Goal: Transaction & Acquisition: Purchase product/service

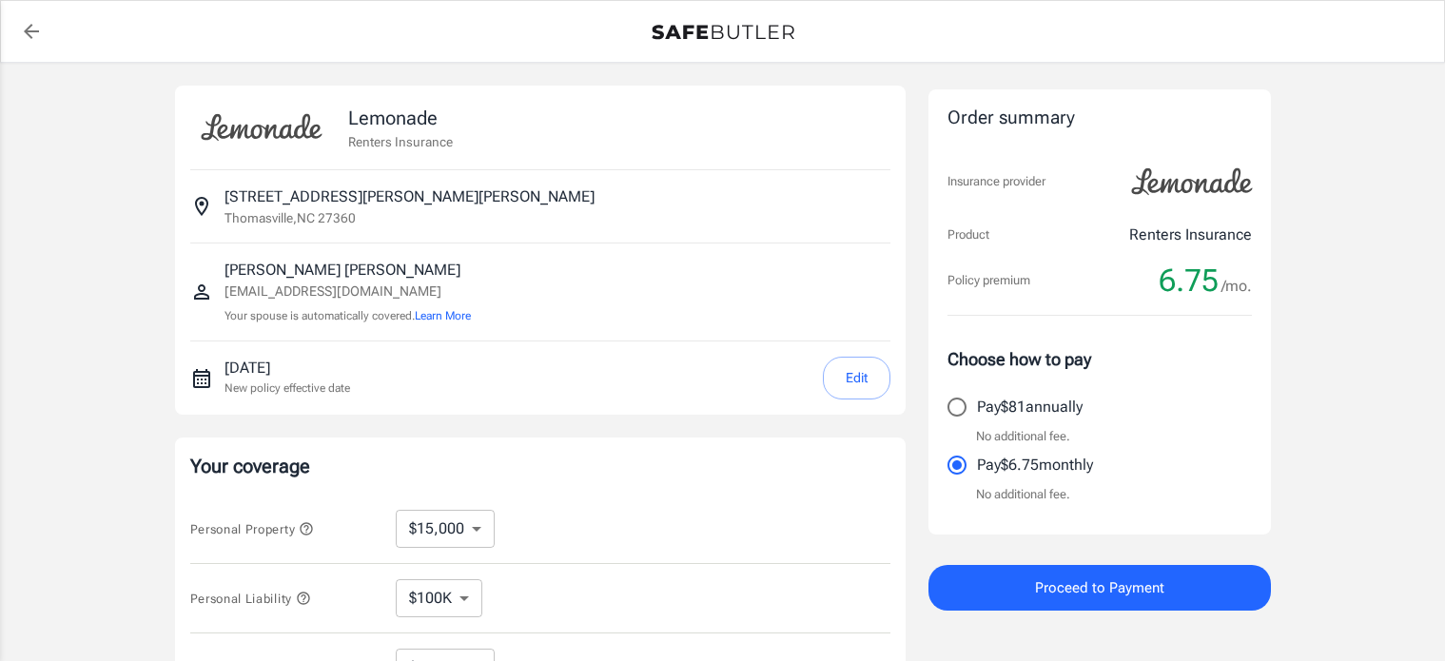
select select "15000"
select select "500"
click at [473, 533] on select "$10,000 $15,000 $20,000 $25,000 $30,000 $40,000 $50,000 $100K $150K $200K $250K" at bounding box center [445, 529] width 99 height 38
select select "25000"
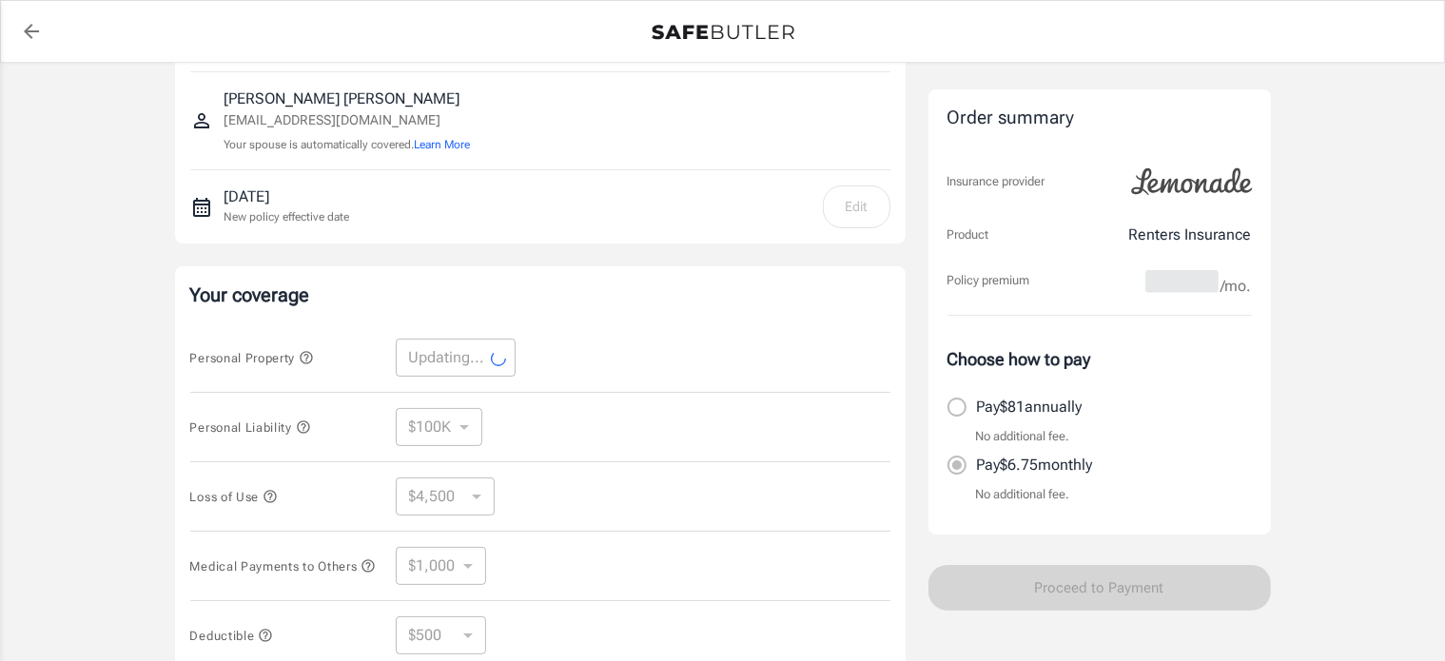
scroll to position [190, 0]
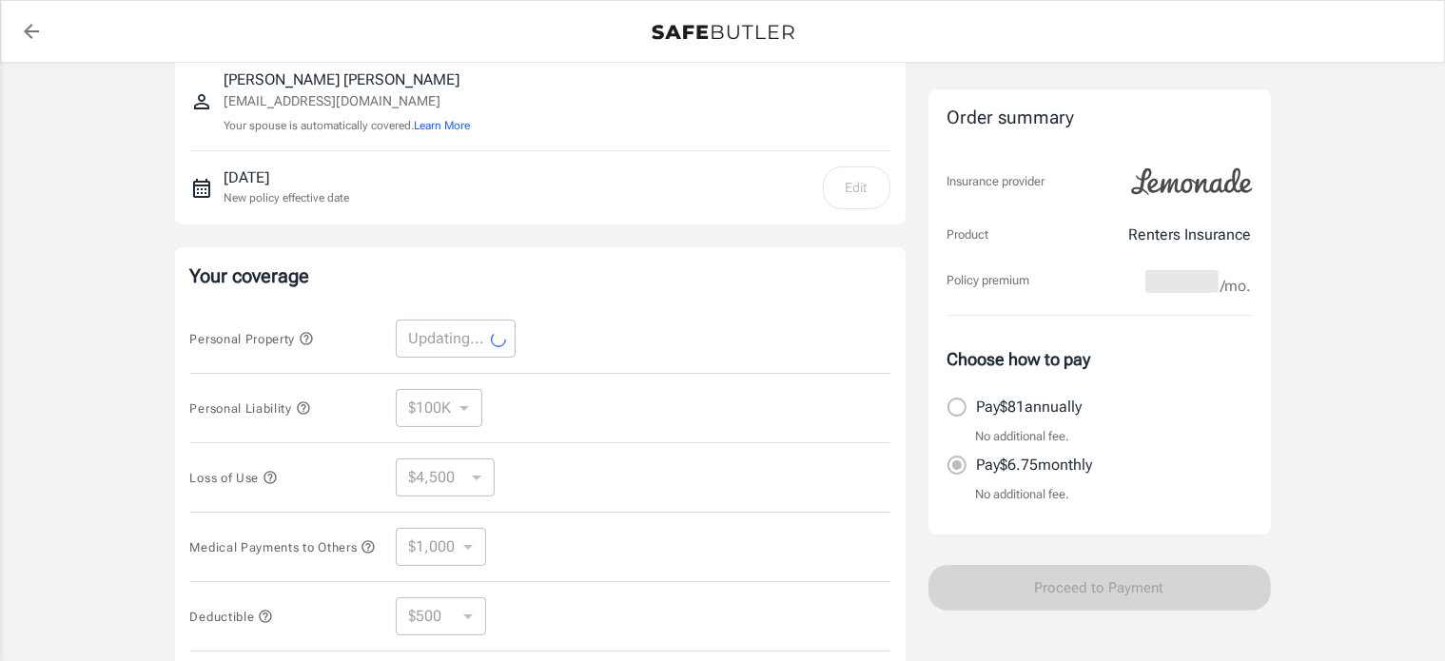
select select "25000"
select select "7500"
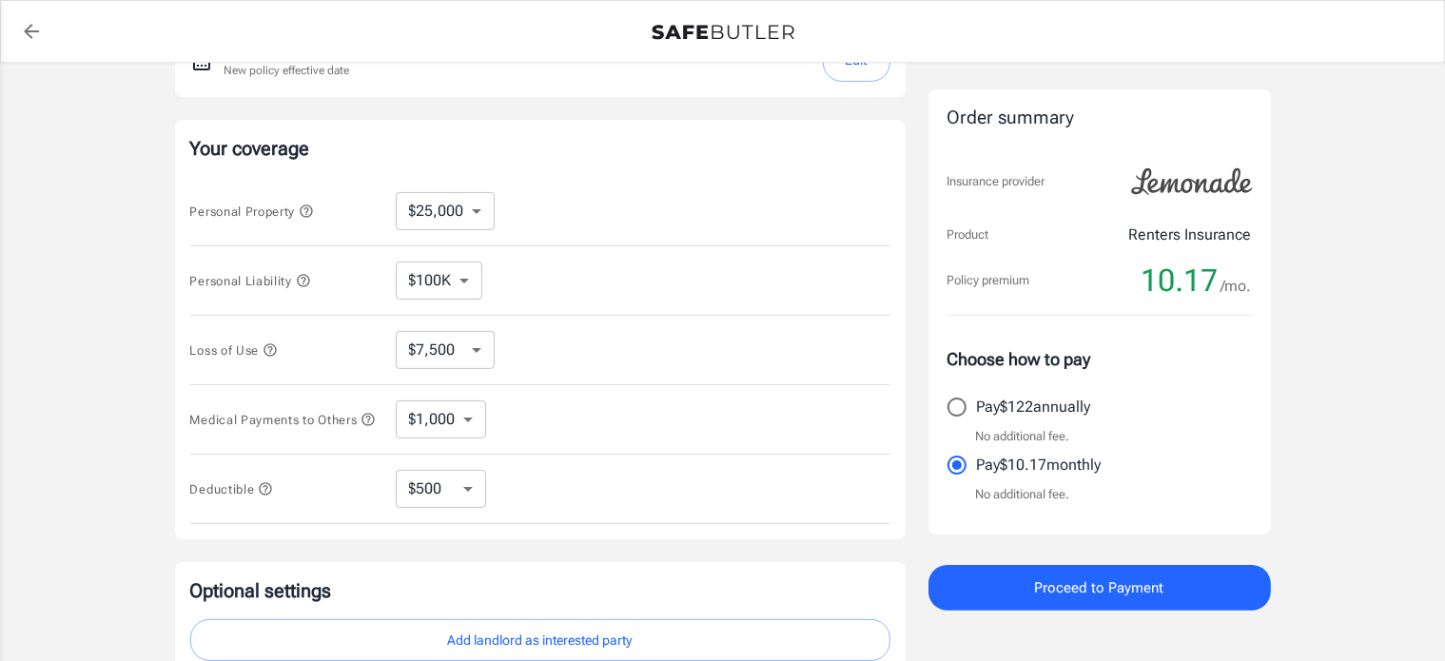
scroll to position [285, 0]
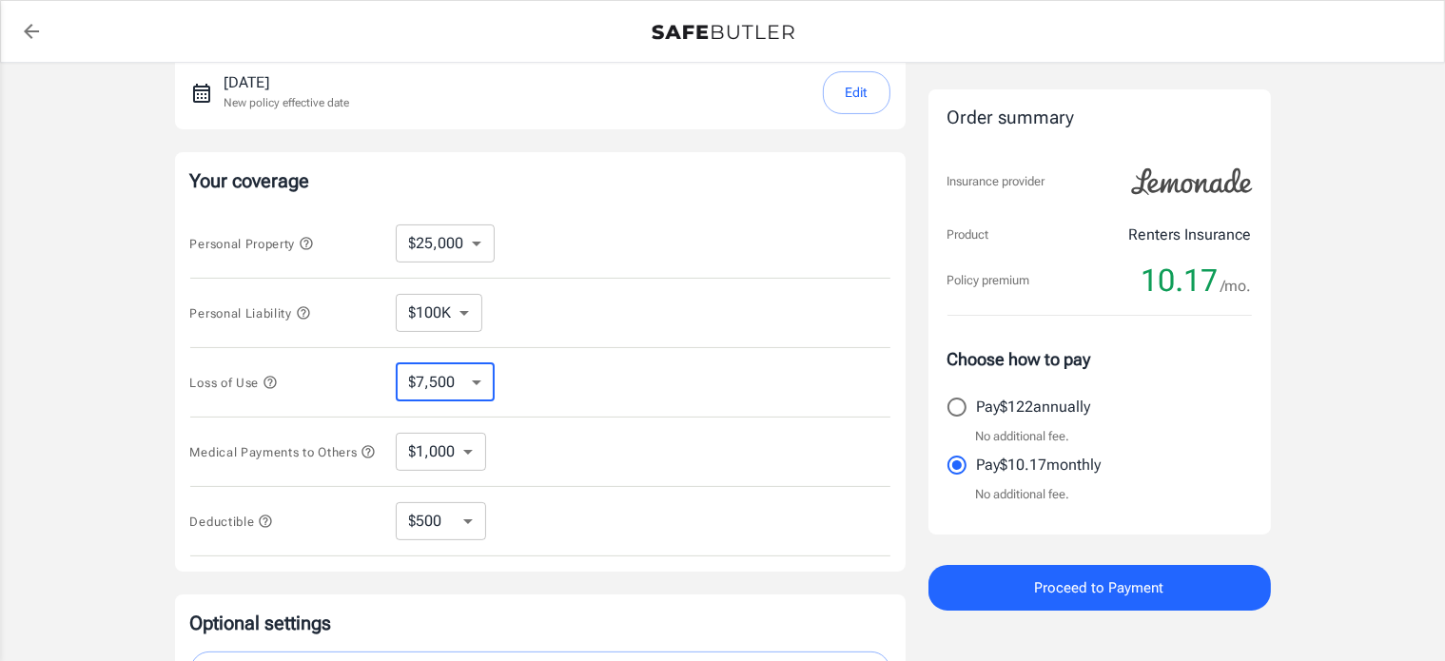
click at [471, 379] on select "$7,500 $13,500 $19,500 $28,500 $43,500 $64,500 $94,500 $136K $200K" at bounding box center [445, 382] width 99 height 38
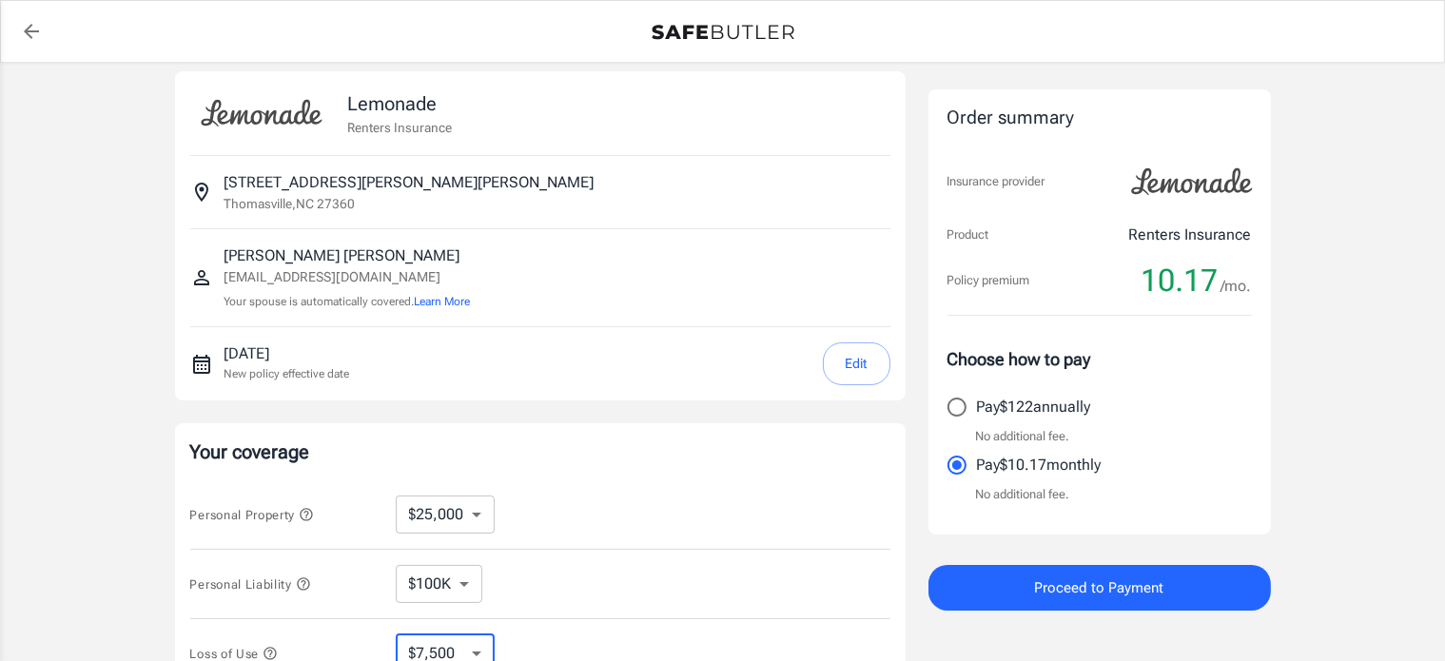
scroll to position [0, 0]
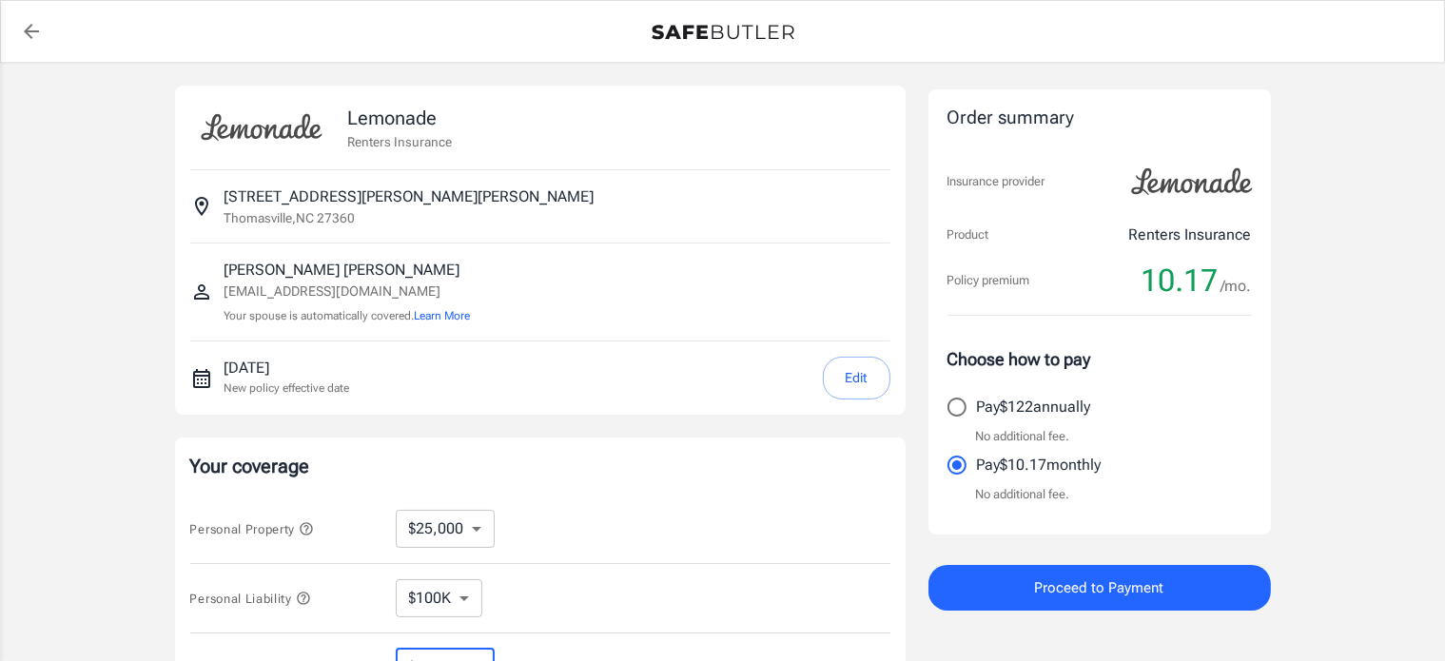
click at [28, 38] on icon "back to quotes" at bounding box center [31, 31] width 23 height 23
